Goal: Navigation & Orientation: Understand site structure

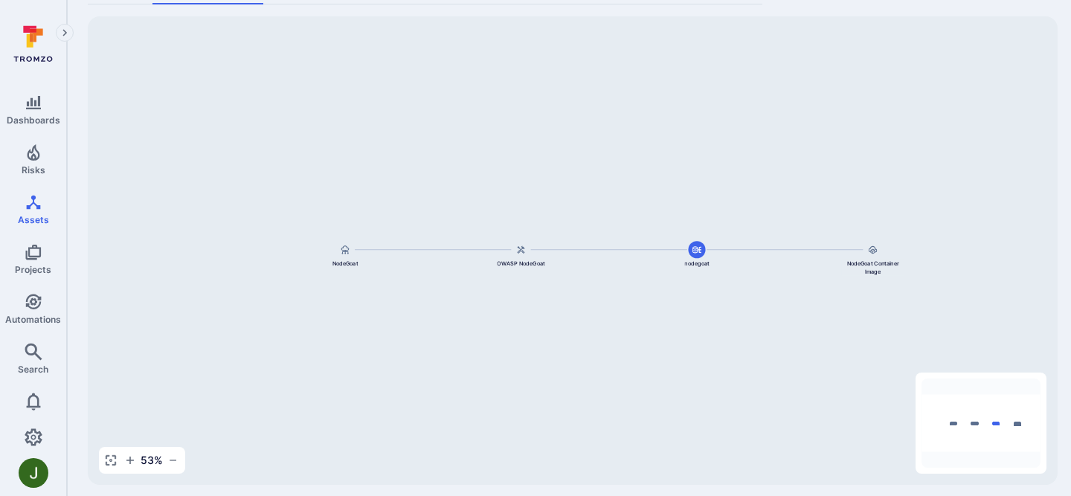
scroll to position [125, 0]
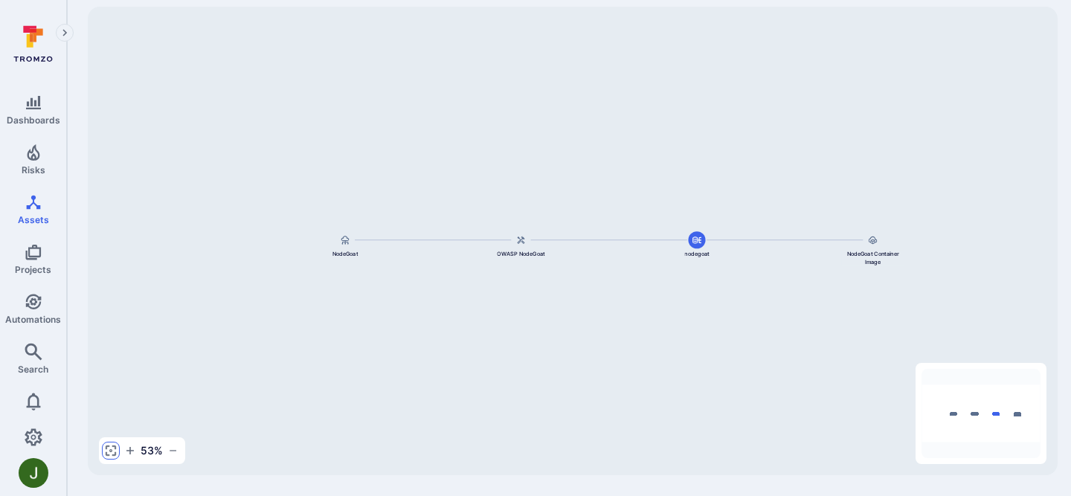
click at [106, 444] on button "button" at bounding box center [111, 451] width 18 height 18
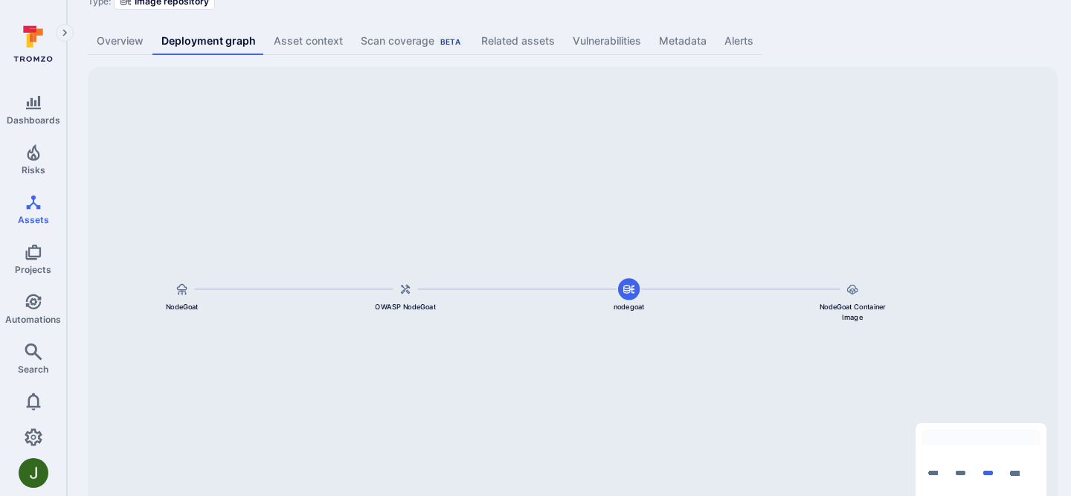
scroll to position [68, 0]
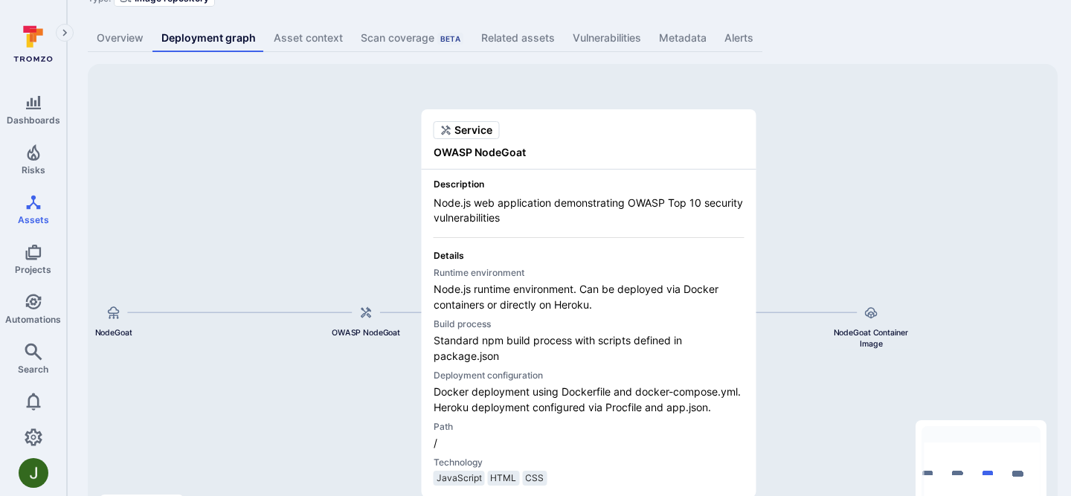
click at [497, 149] on span "OWASP NodeGoat" at bounding box center [588, 152] width 311 height 15
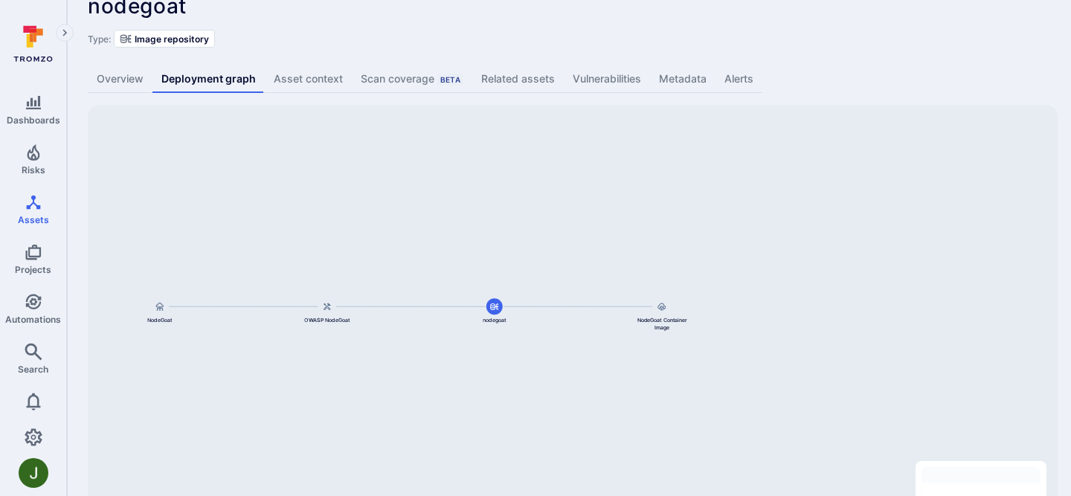
scroll to position [0, 0]
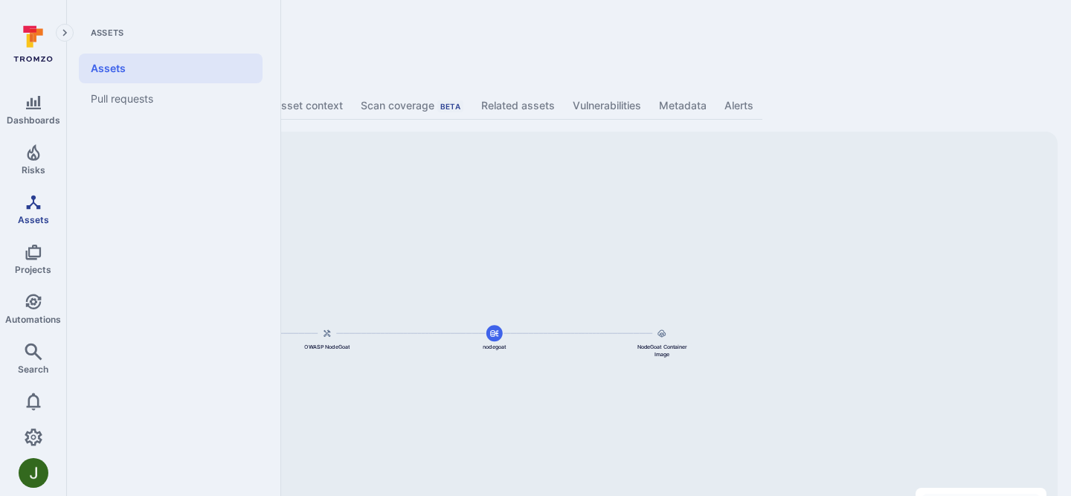
click at [37, 216] on span "Assets" at bounding box center [33, 219] width 31 height 11
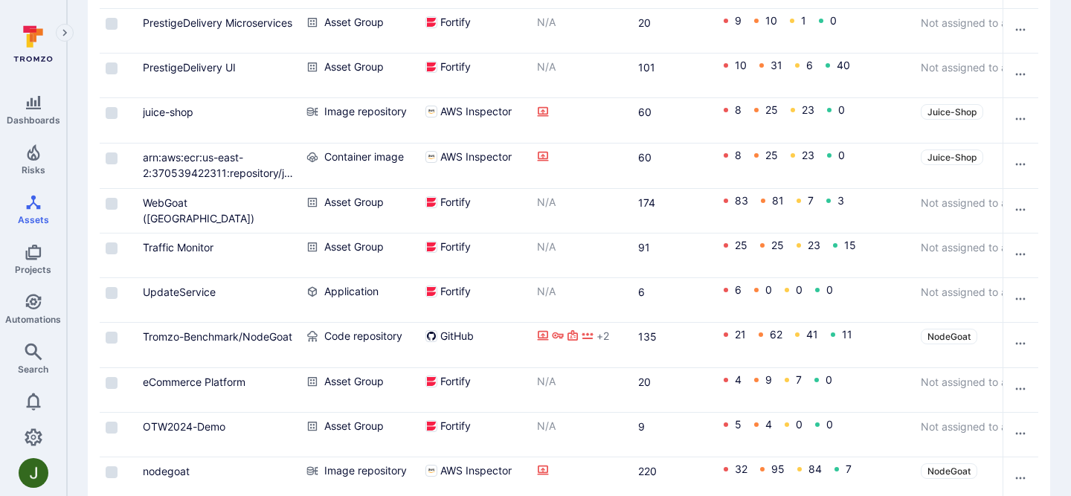
scroll to position [620, 0]
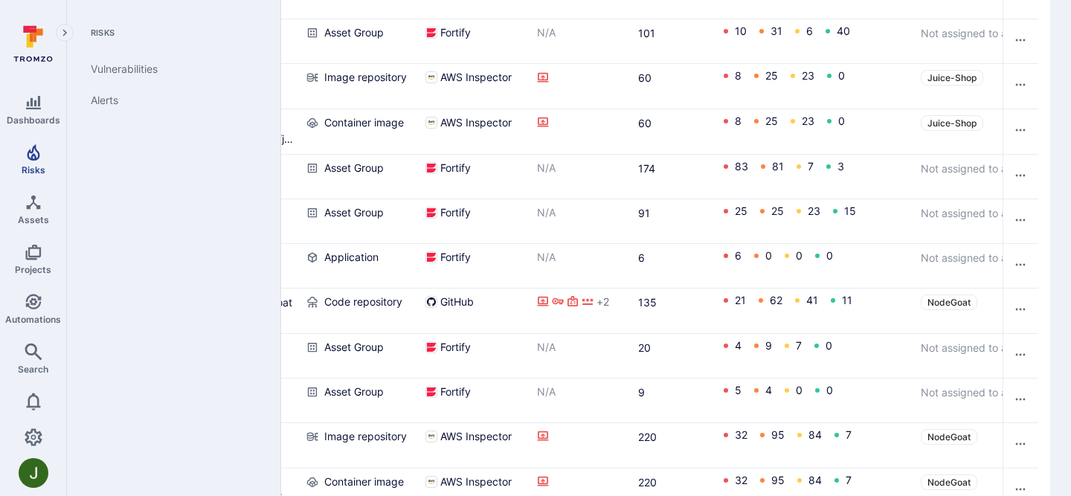
click at [33, 166] on span "Risks" at bounding box center [34, 169] width 24 height 11
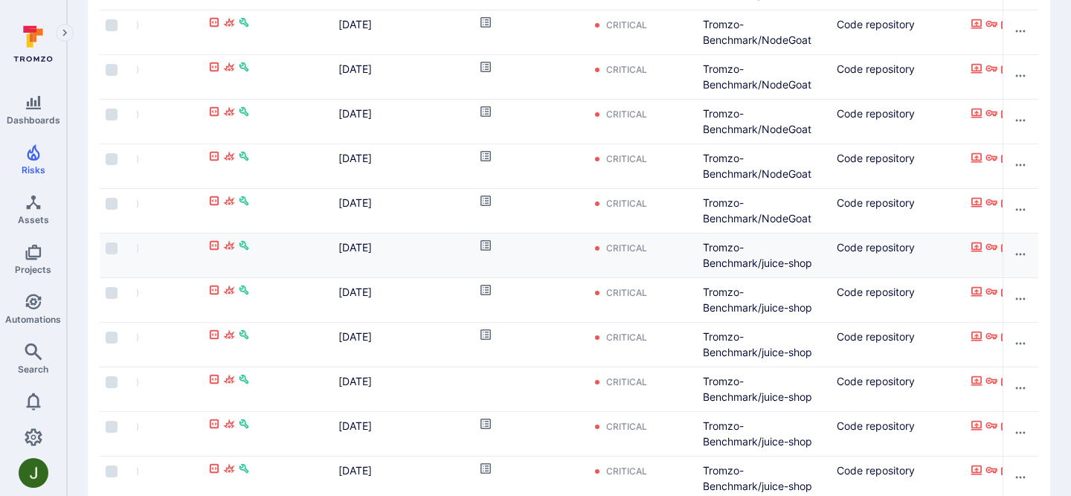
scroll to position [0, 518]
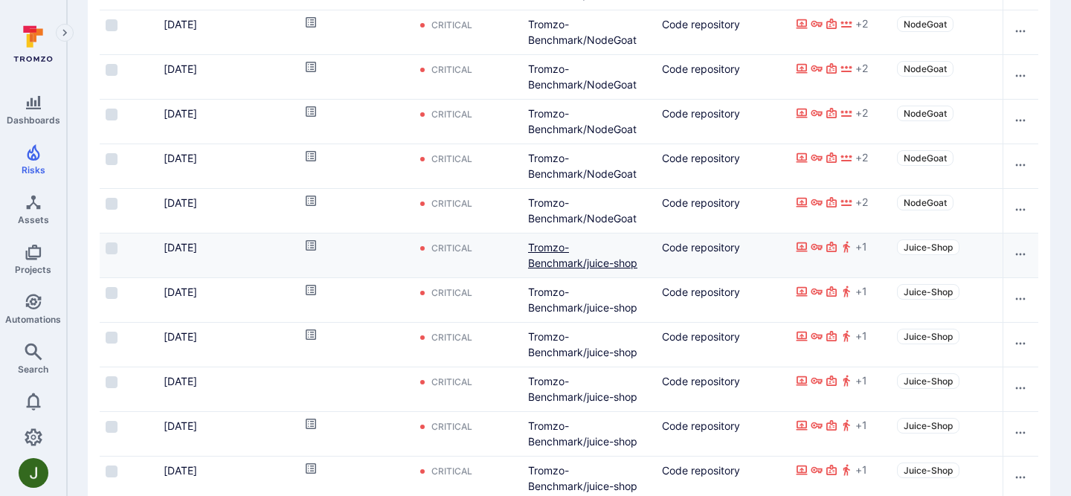
click at [561, 262] on link "Tromzo-Benchmark/juice-shop" at bounding box center [582, 255] width 109 height 28
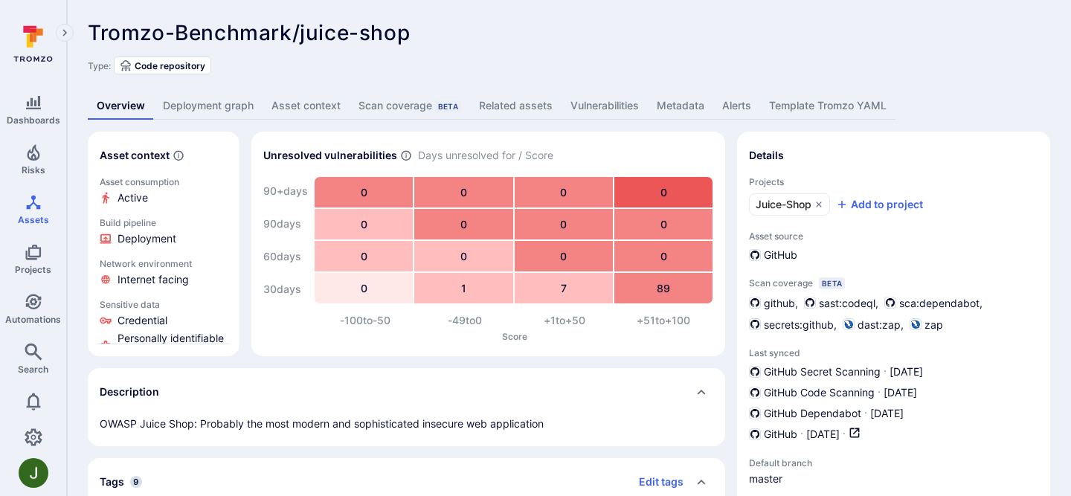
click at [234, 107] on link "Deployment graph" at bounding box center [208, 106] width 109 height 28
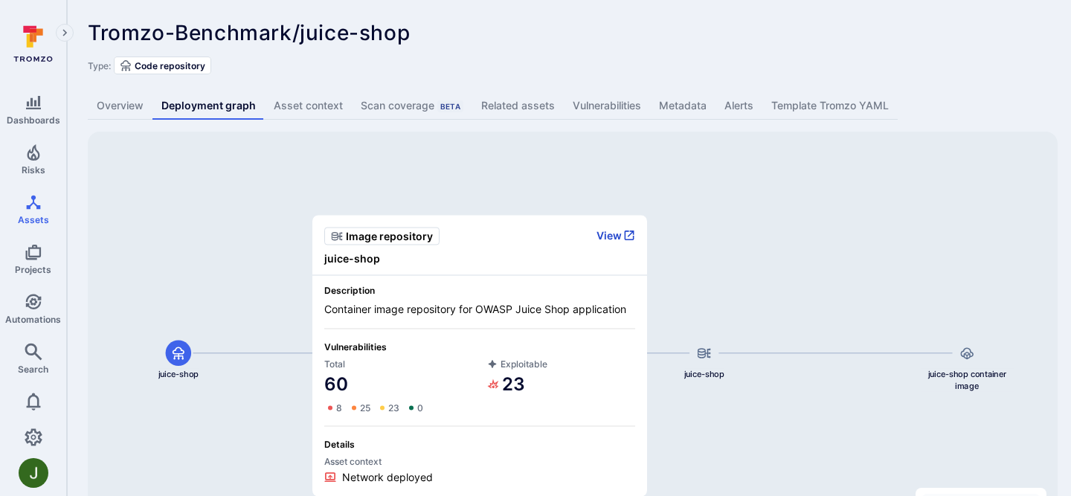
click at [615, 231] on button "View" at bounding box center [615, 234] width 39 height 13
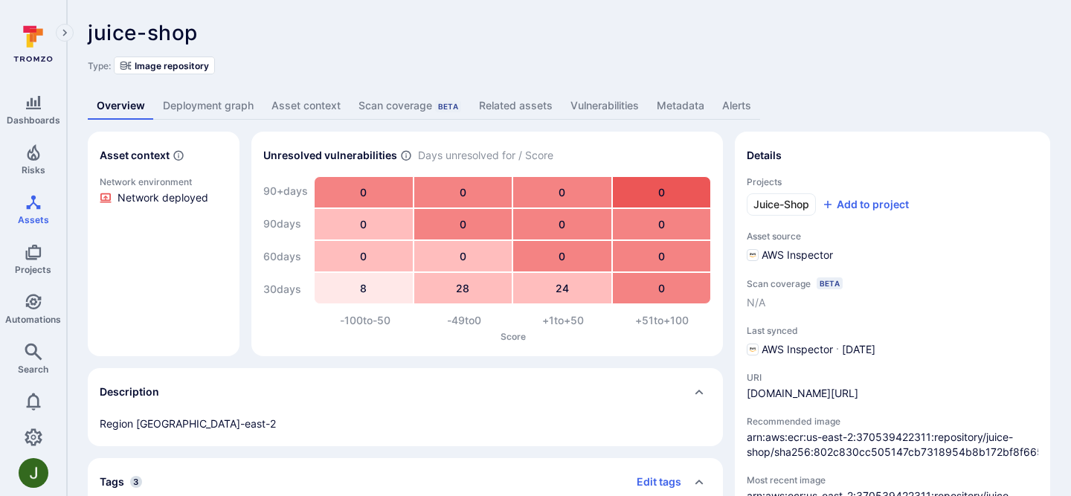
click at [226, 110] on link "Deployment graph" at bounding box center [208, 106] width 109 height 28
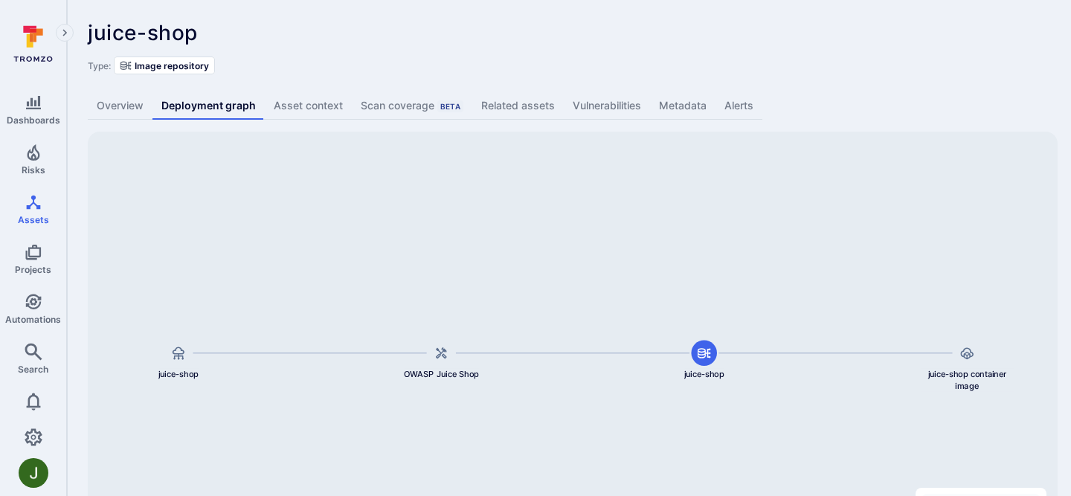
click at [123, 115] on link "Overview" at bounding box center [120, 106] width 65 height 28
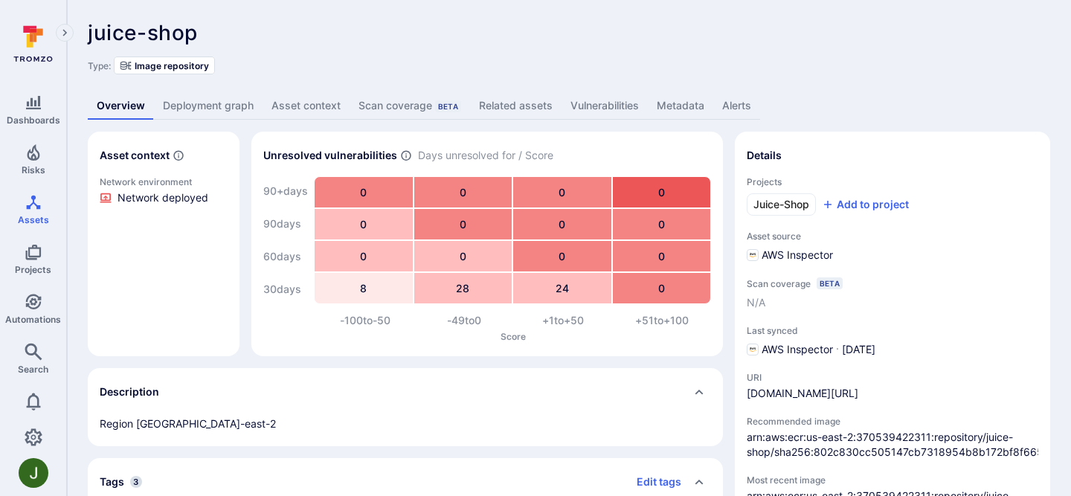
click at [244, 100] on link "Deployment graph" at bounding box center [208, 106] width 109 height 28
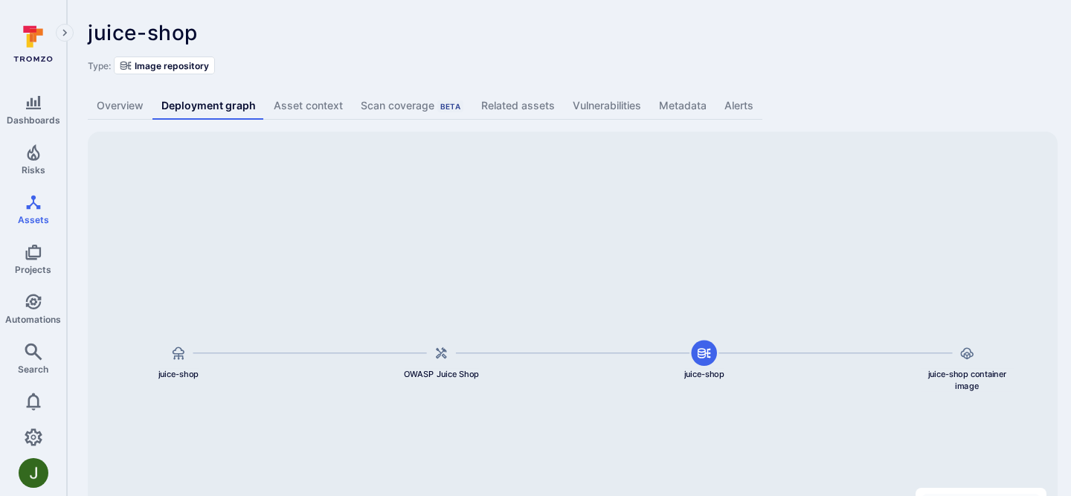
click at [984, 58] on div "Type: Image repository" at bounding box center [569, 66] width 962 height 18
click at [48, 117] on span "Dashboards" at bounding box center [34, 119] width 54 height 11
click at [272, 104] on link "Asset context" at bounding box center [308, 106] width 87 height 28
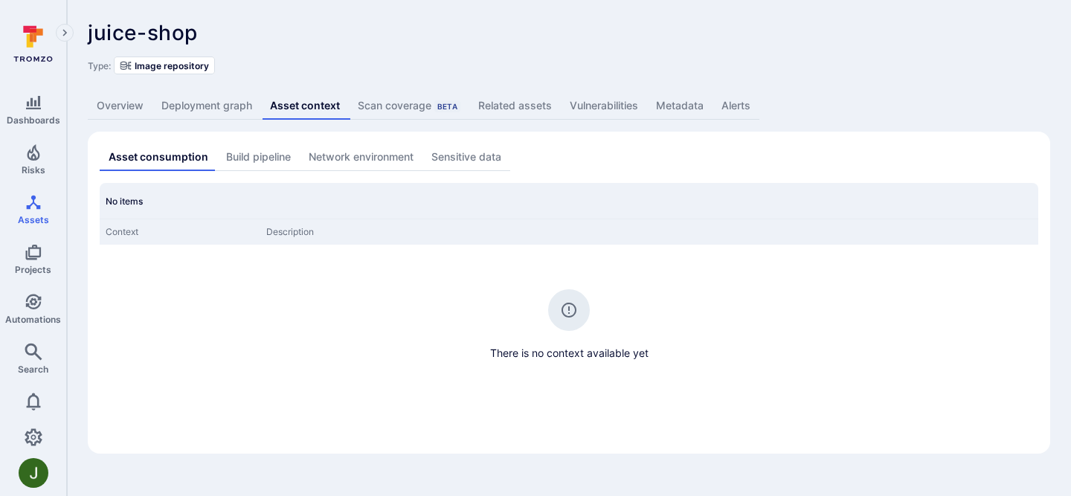
click at [227, 105] on link "Deployment graph" at bounding box center [206, 106] width 109 height 28
